Goal: Task Accomplishment & Management: Use online tool/utility

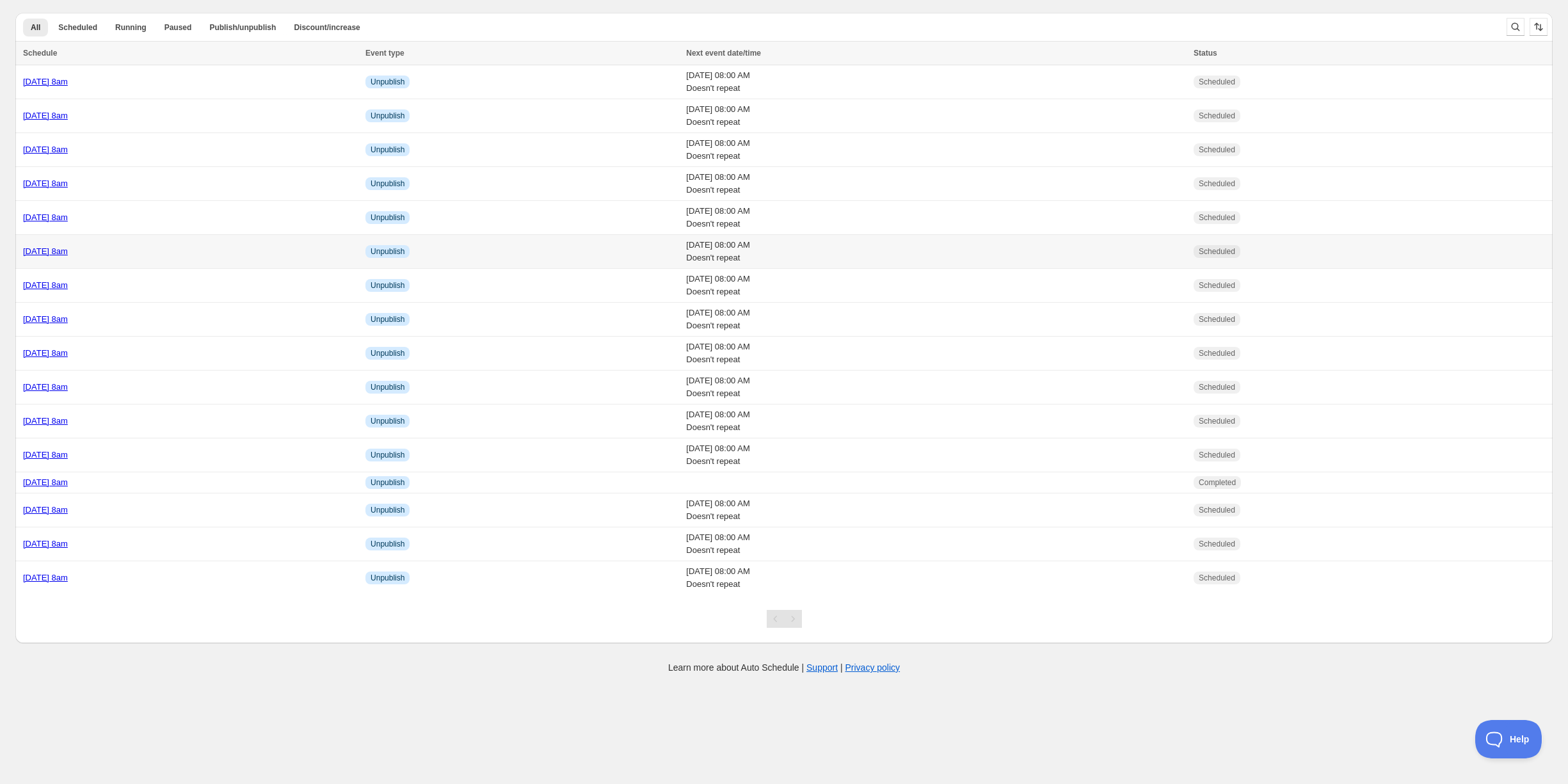
click at [237, 251] on div "Wednesday 29th October @ 8am" at bounding box center [191, 251] width 334 height 13
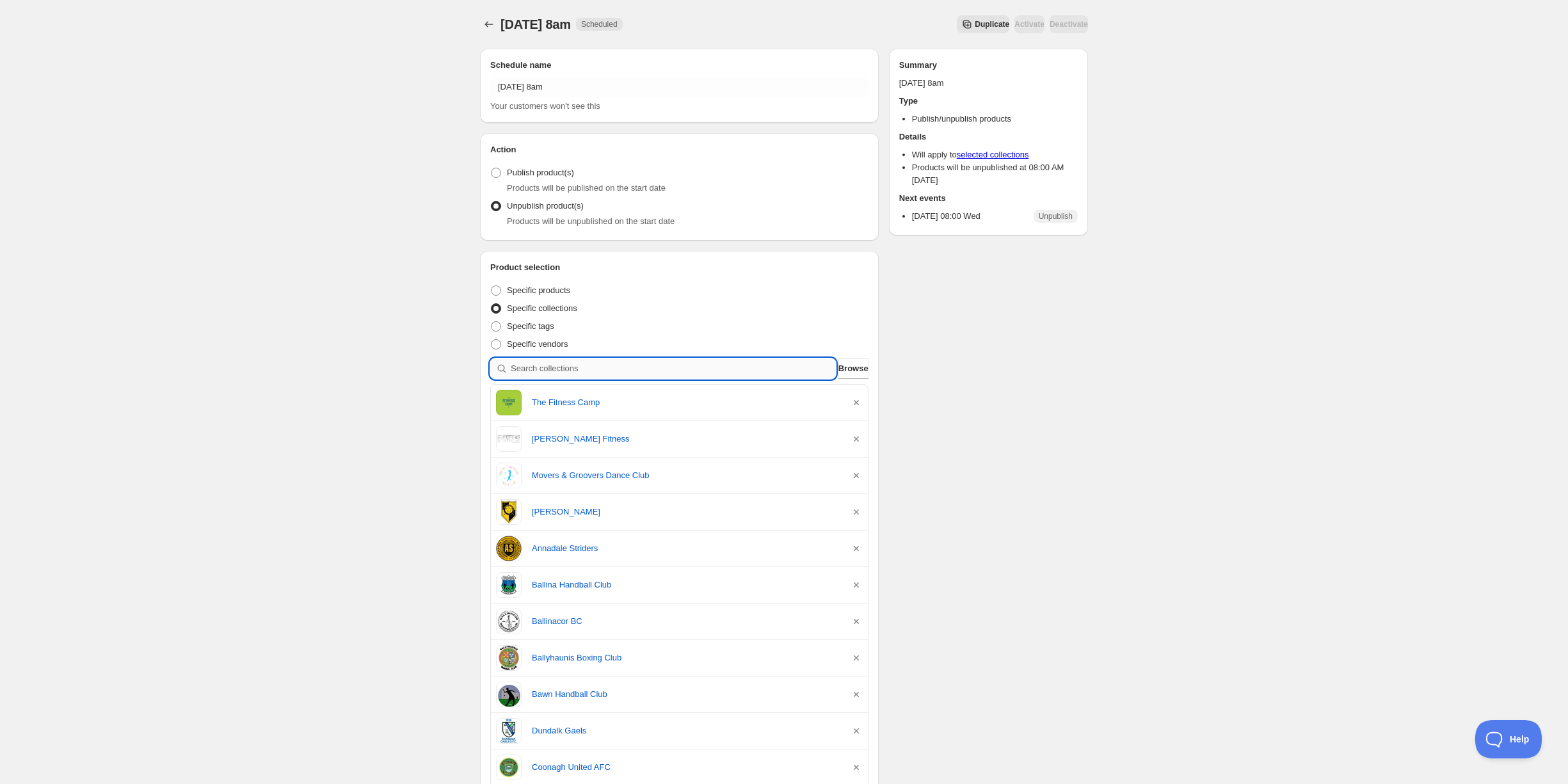
click at [572, 370] on input "search" at bounding box center [673, 369] width 325 height 21
type input "n"
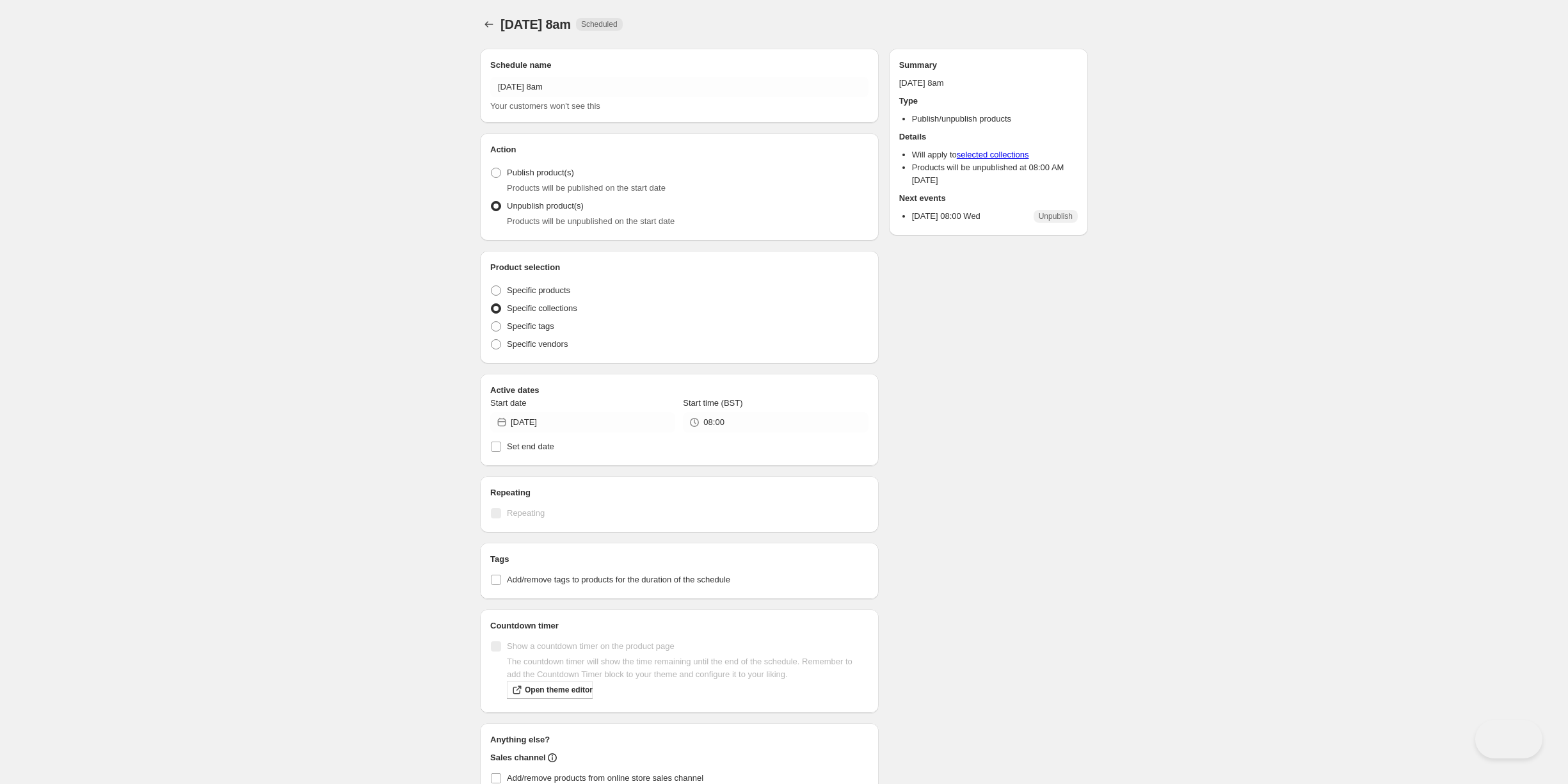
radio input "true"
